Goal: Task Accomplishment & Management: Manage account settings

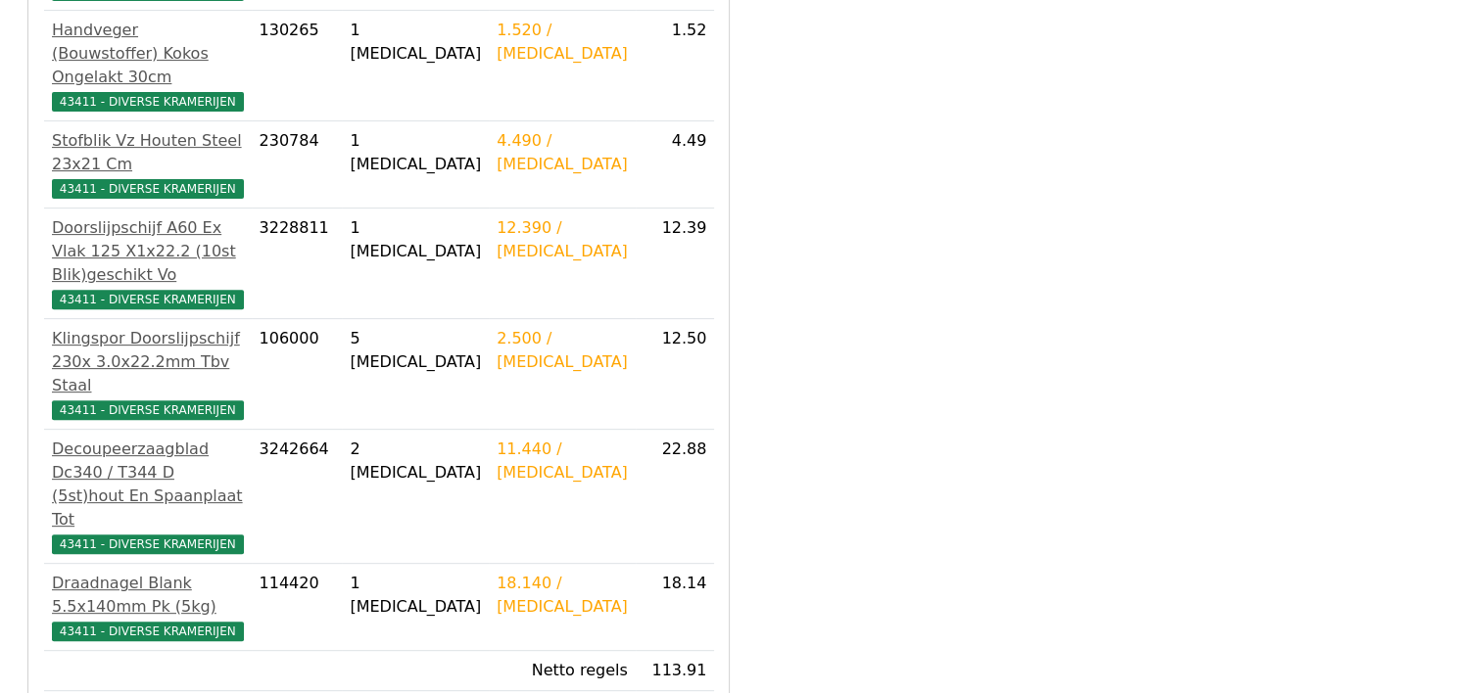
scroll to position [657, 0]
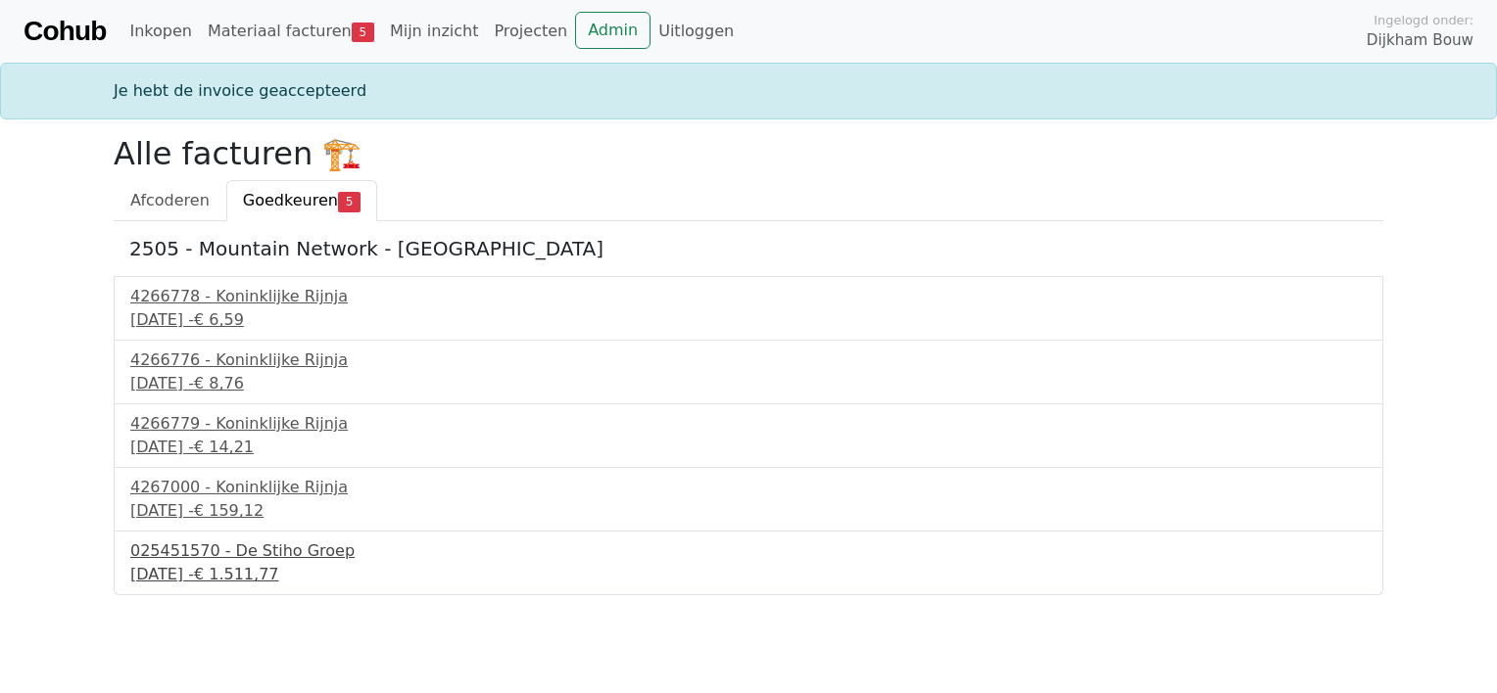
click at [279, 576] on span "€ 1.511,77" at bounding box center [236, 574] width 85 height 19
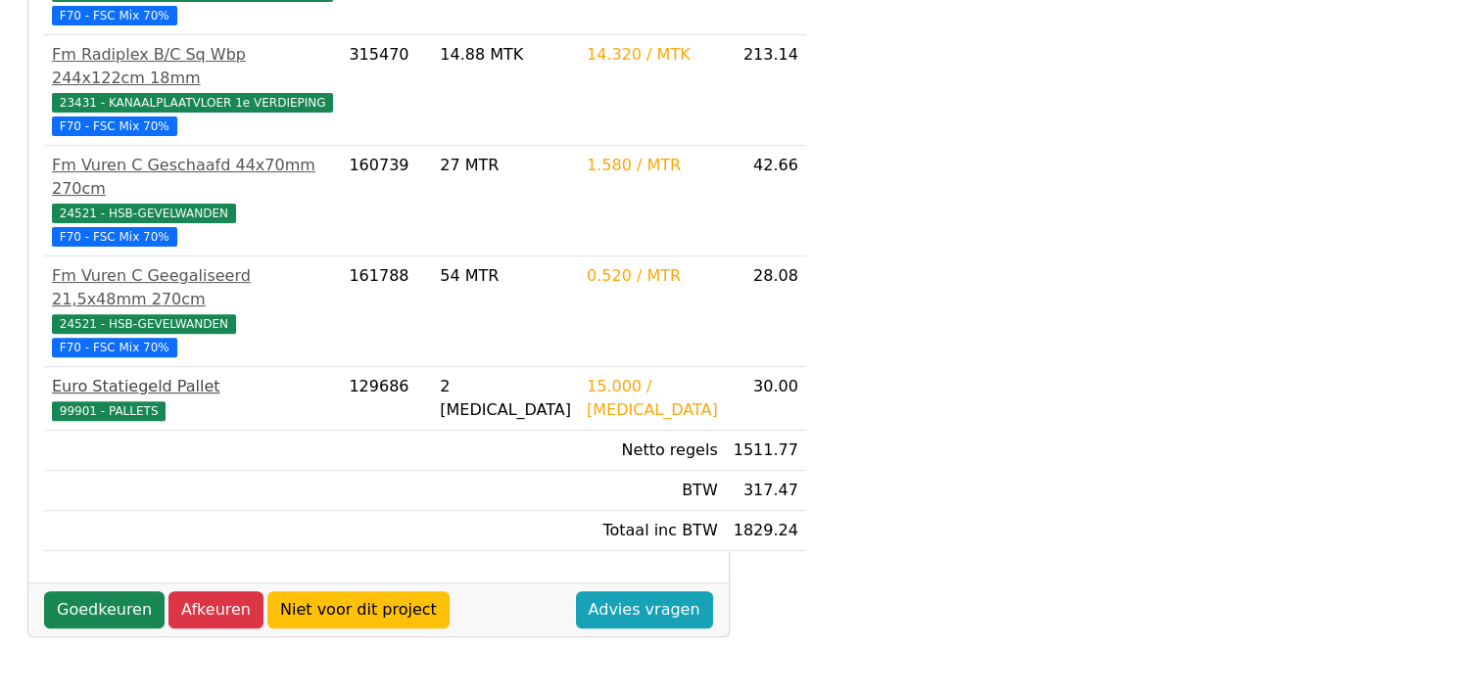
scroll to position [637, 0]
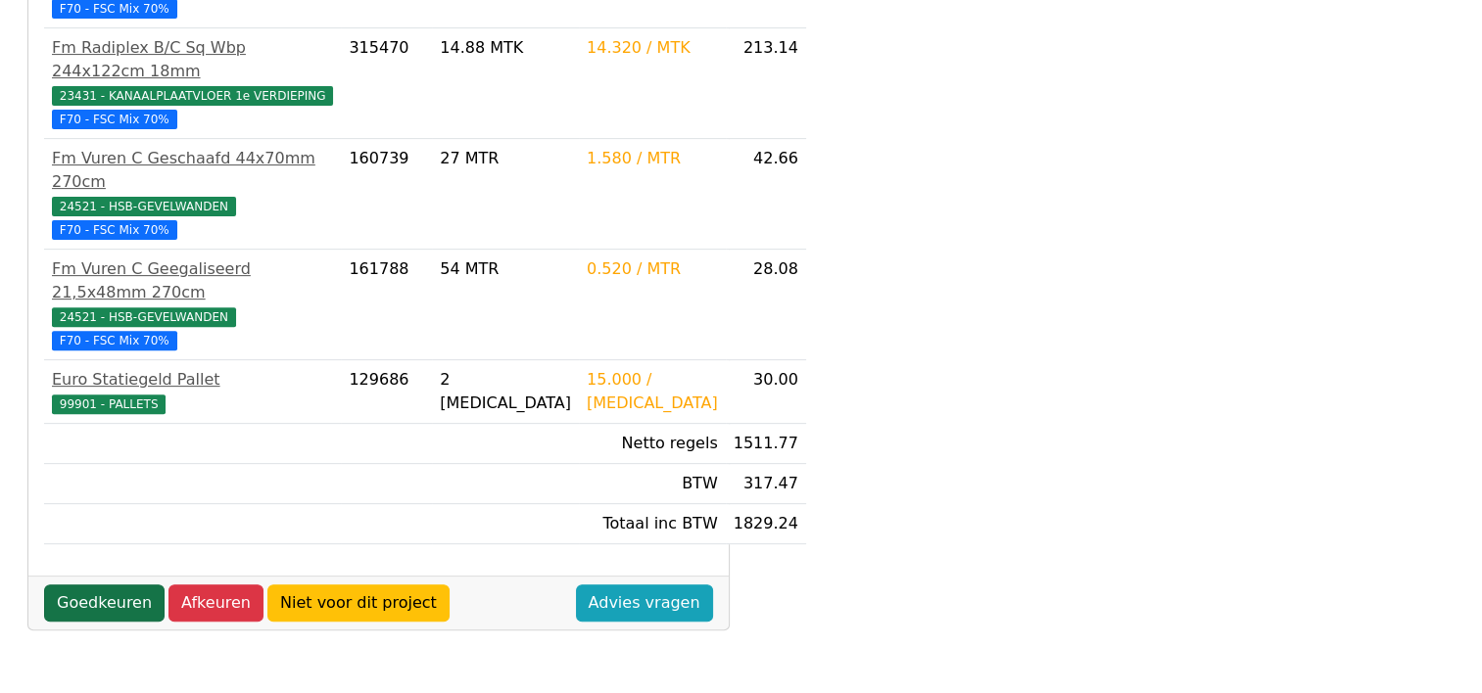
click at [121, 585] on link "Goedkeuren" at bounding box center [104, 603] width 120 height 37
